Goal: Book appointment/travel/reservation

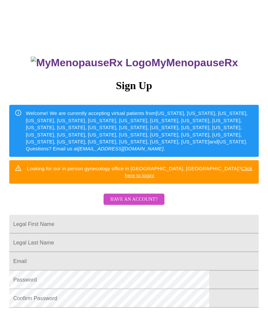
scroll to position [25, 0]
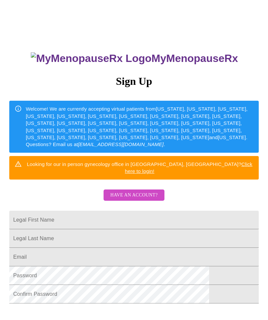
click at [171, 218] on input "Legal First Name" at bounding box center [134, 220] width 250 height 19
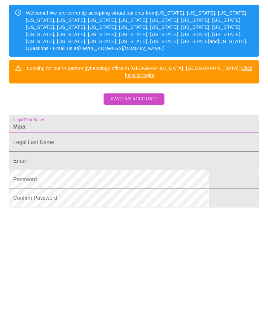
type input "Mara"
click at [179, 197] on input "Legal First Name" at bounding box center [134, 206] width 250 height 19
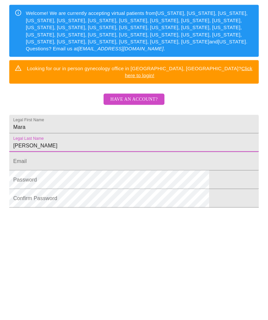
type input "[PERSON_NAME]"
click at [142, 234] on input "Legal First Name" at bounding box center [134, 243] width 250 height 19
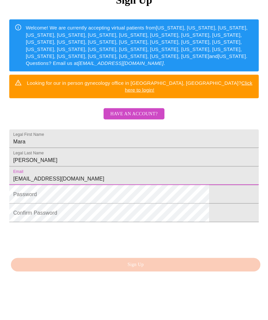
scroll to position [64, 0]
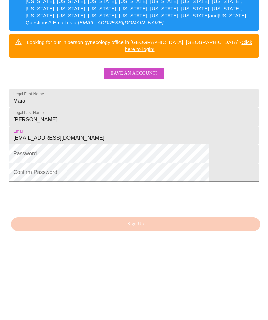
type input "[EMAIL_ADDRESS][DOMAIN_NAME]"
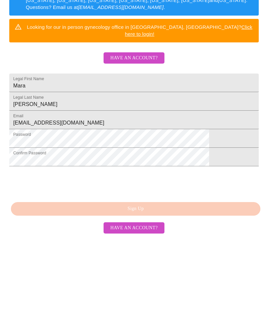
scroll to position [82, 0]
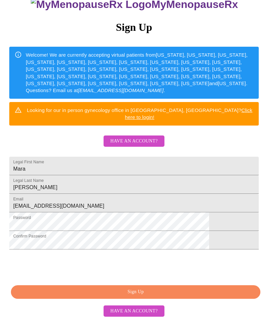
click at [160, 296] on span "Sign Up" at bounding box center [136, 292] width 235 height 8
click at [140, 137] on span "Have an account?" at bounding box center [133, 141] width 47 height 8
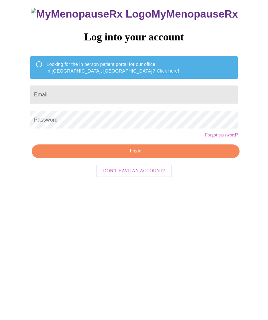
scroll to position [7, 0]
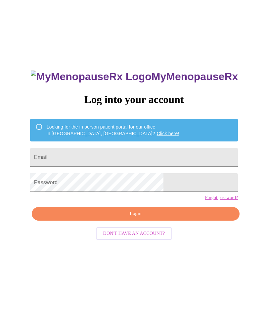
click at [143, 158] on input "Email" at bounding box center [134, 157] width 208 height 19
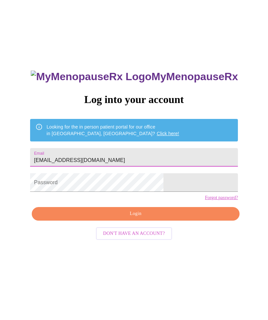
type input "[EMAIL_ADDRESS][DOMAIN_NAME]"
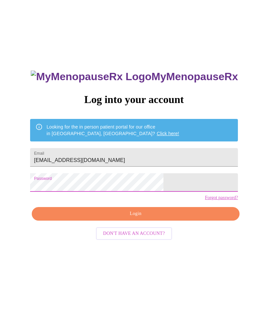
click at [158, 218] on span "Login" at bounding box center [135, 214] width 193 height 8
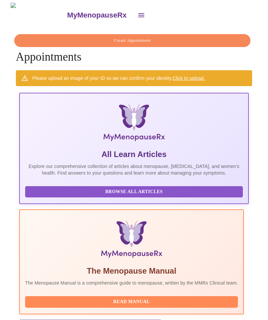
click at [142, 39] on span "Create Appointment" at bounding box center [133, 41] width 222 height 8
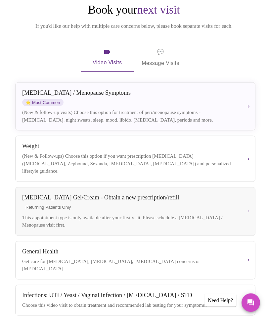
scroll to position [67, 0]
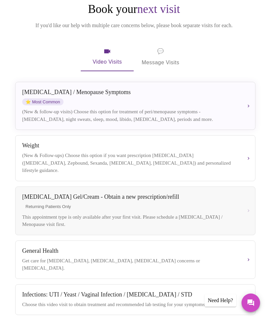
click at [250, 156] on button "Weight (New & Follow-ups) Choose this option if you want prescription [MEDICAL_…" at bounding box center [135, 158] width 241 height 46
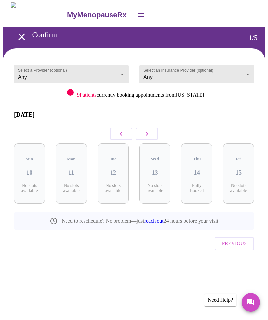
scroll to position [23, 0]
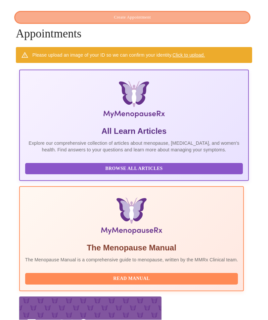
click at [159, 16] on span "Create Appointment" at bounding box center [133, 18] width 222 height 8
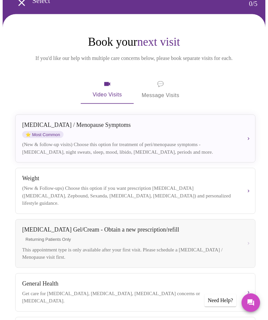
scroll to position [36, 0]
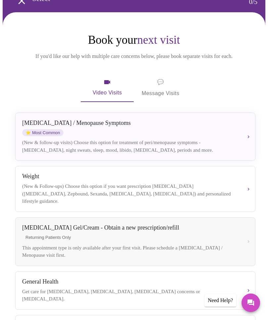
click at [255, 138] on button "[MEDICAL_DATA] / Menopause Symptoms ⭐ Most Common (New & follow-up visits) Choo…" at bounding box center [135, 137] width 241 height 48
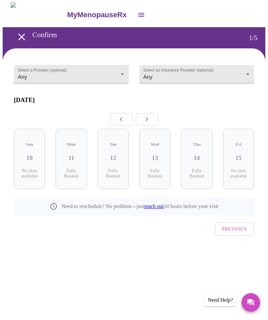
click at [252, 74] on body "MyMenopauseRx Confirm 1 / 5 Select a Provider (optional) Any Any Select an Insu…" at bounding box center [134, 136] width 263 height 267
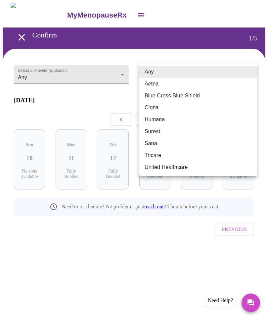
click at [197, 97] on li "Blue Cross Blue Shield" at bounding box center [199, 96] width 118 height 12
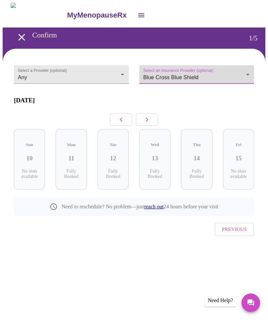
type input "Blue Cross Blue Shield"
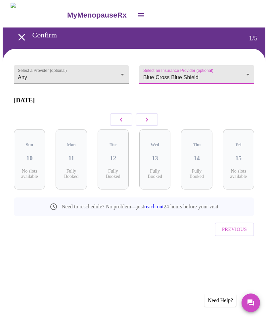
click at [149, 119] on icon "button" at bounding box center [147, 120] width 8 height 8
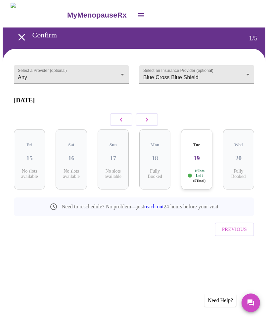
click at [199, 155] on h3 "19" at bounding box center [197, 158] width 21 height 7
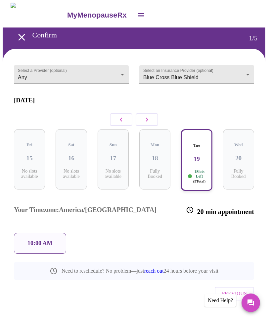
click at [42, 240] on p "10:00 AM" at bounding box center [40, 243] width 25 height 7
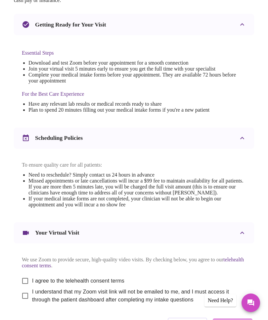
scroll to position [182, 0]
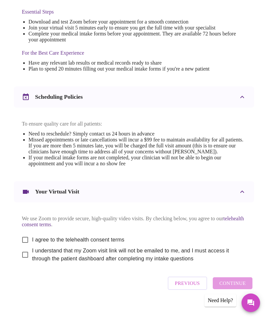
click at [190, 288] on span "Previous" at bounding box center [187, 283] width 25 height 9
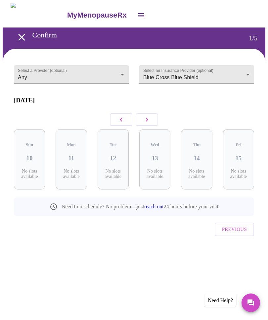
scroll to position [0, 0]
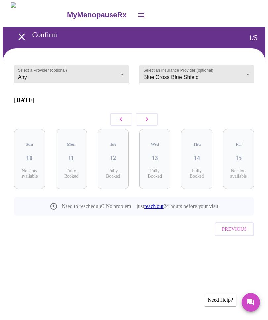
click at [23, 35] on icon "open drawer" at bounding box center [22, 37] width 12 height 12
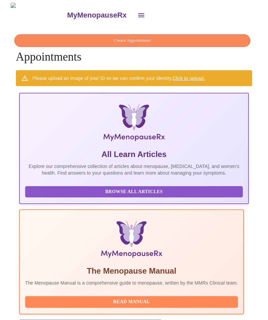
click at [139, 14] on icon "open drawer" at bounding box center [142, 15] width 6 height 4
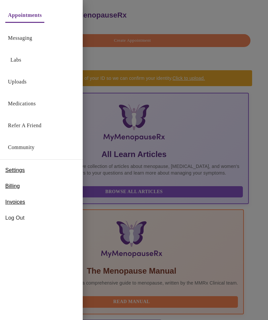
click at [12, 183] on span "Billing" at bounding box center [12, 186] width 15 height 8
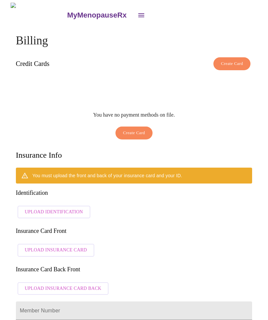
click at [134, 18] on button "open drawer" at bounding box center [142, 15] width 16 height 16
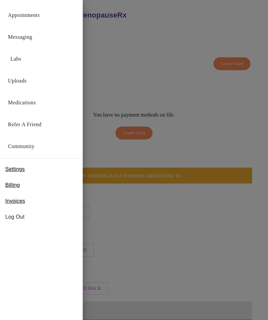
click at [23, 84] on link "Uploads" at bounding box center [17, 80] width 19 height 9
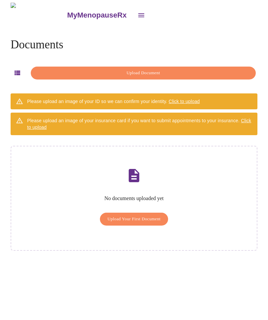
click at [138, 15] on icon "open drawer" at bounding box center [142, 15] width 8 height 8
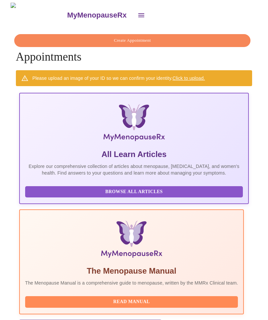
click at [140, 37] on span "Create Appointment" at bounding box center [133, 41] width 222 height 8
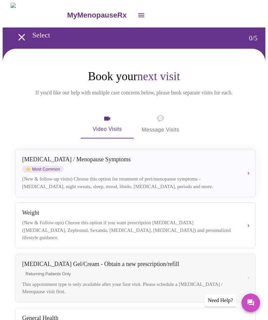
click at [254, 177] on button "[MEDICAL_DATA] / Menopause Symptoms ⭐ Most Common (New & follow-up visits) Choo…" at bounding box center [135, 173] width 241 height 48
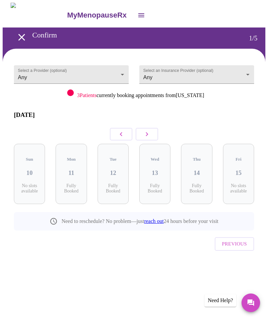
click at [147, 130] on icon "button" at bounding box center [147, 134] width 8 height 8
click at [150, 130] on icon "button" at bounding box center [147, 134] width 8 height 8
